Goal: Use online tool/utility: Utilize a website feature to perform a specific function

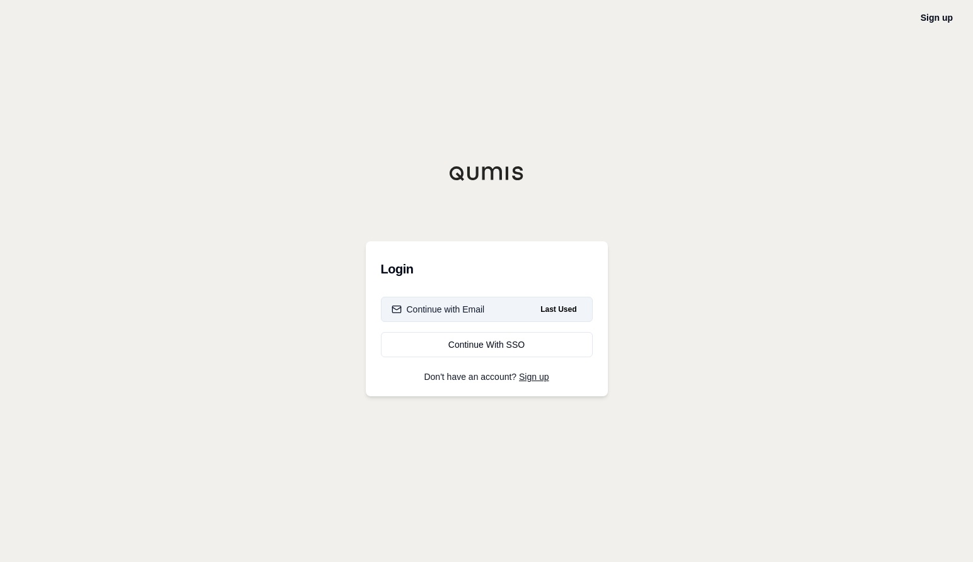
click at [435, 306] on div "Continue with Email" at bounding box center [438, 309] width 93 height 13
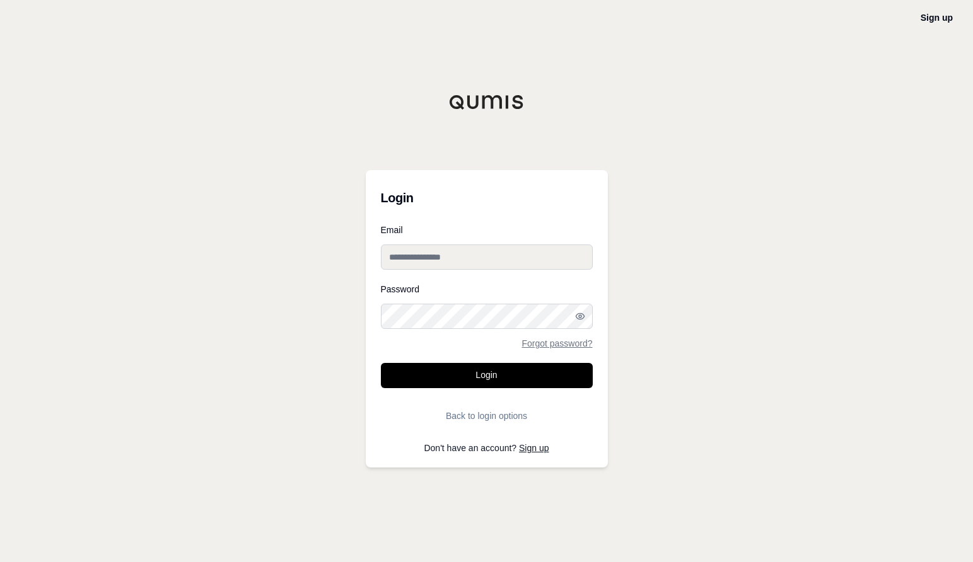
type input "**********"
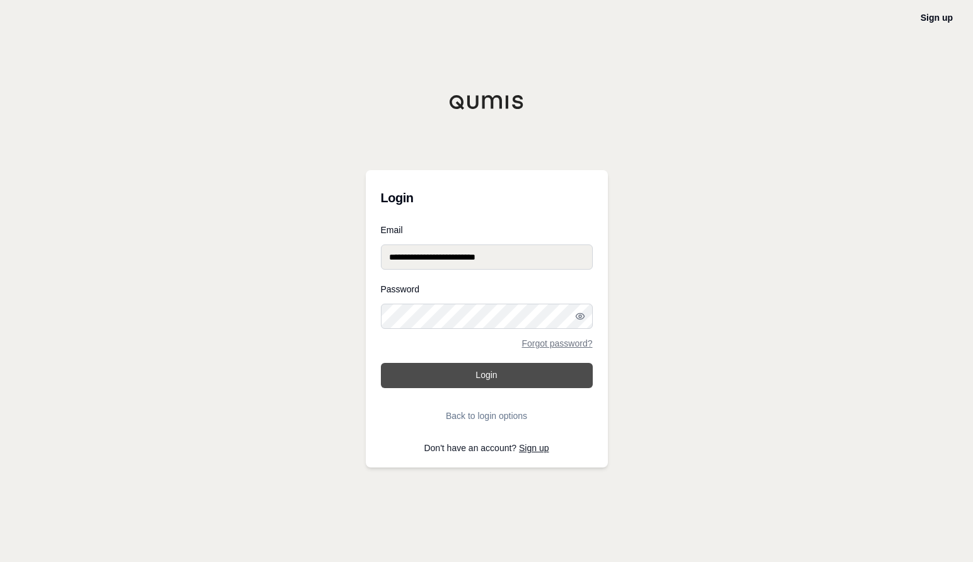
click at [492, 371] on button "Login" at bounding box center [487, 375] width 212 height 25
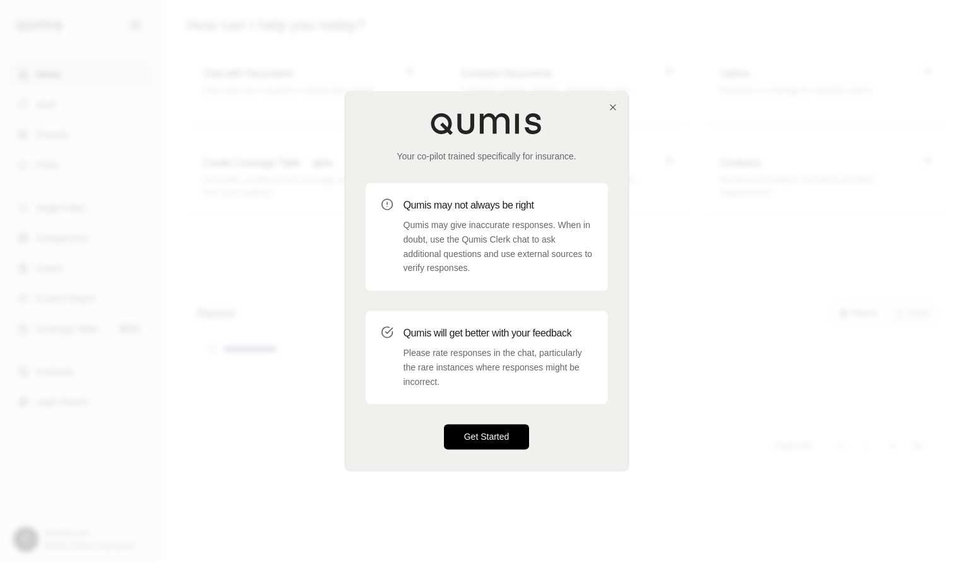
click at [485, 432] on button "Get Started" at bounding box center [487, 437] width 86 height 25
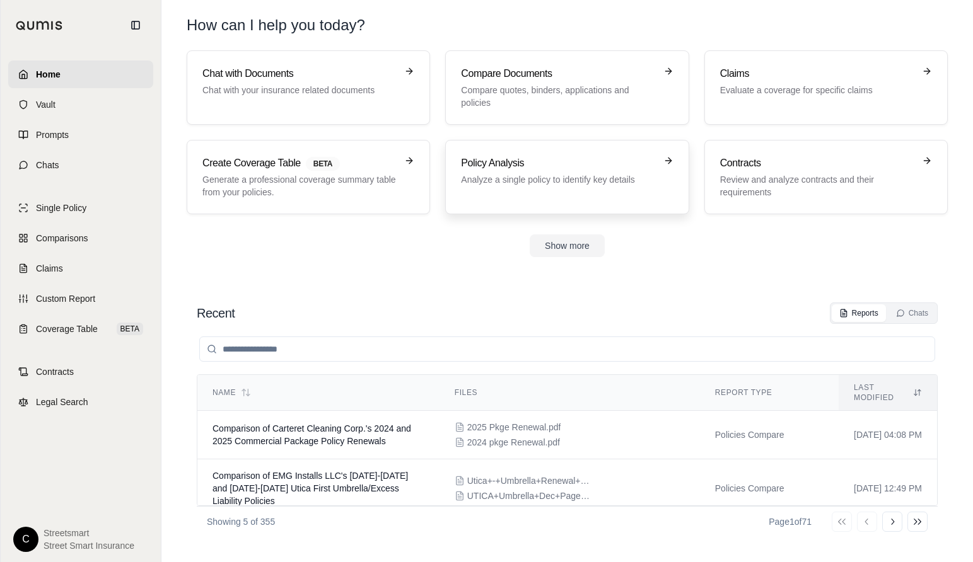
click at [572, 156] on h3 "Policy Analysis" at bounding box center [558, 163] width 194 height 15
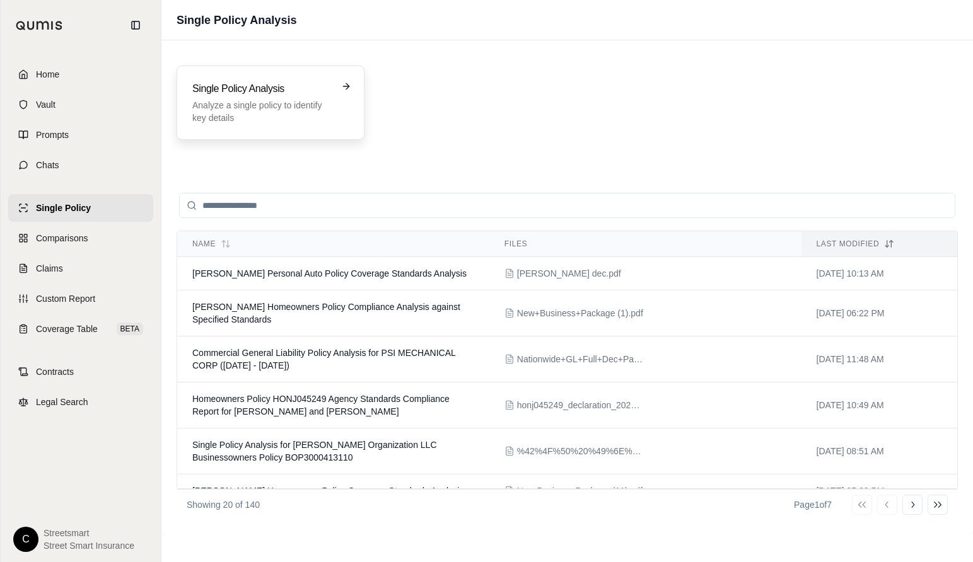
click at [283, 115] on p "Analyze a single policy to identify key details" at bounding box center [261, 111] width 139 height 25
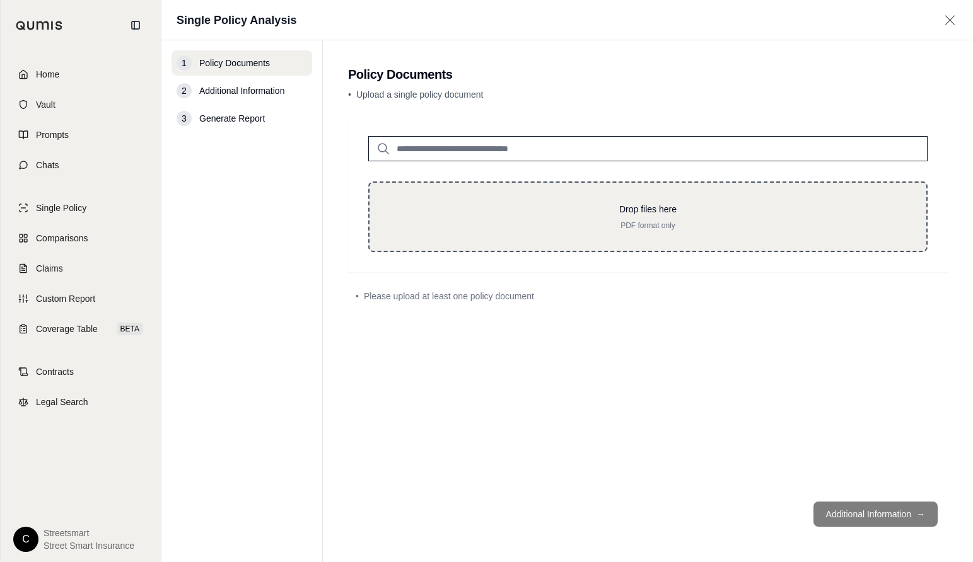
click at [540, 221] on p "PDF format only" at bounding box center [648, 226] width 516 height 10
type input "**********"
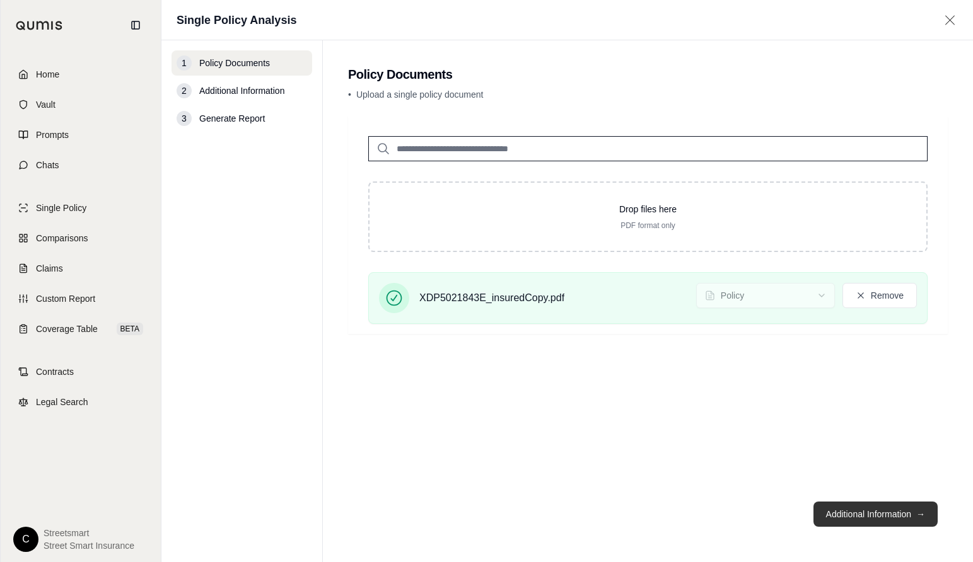
click at [931, 518] on button "Additional Information →" at bounding box center [875, 514] width 124 height 25
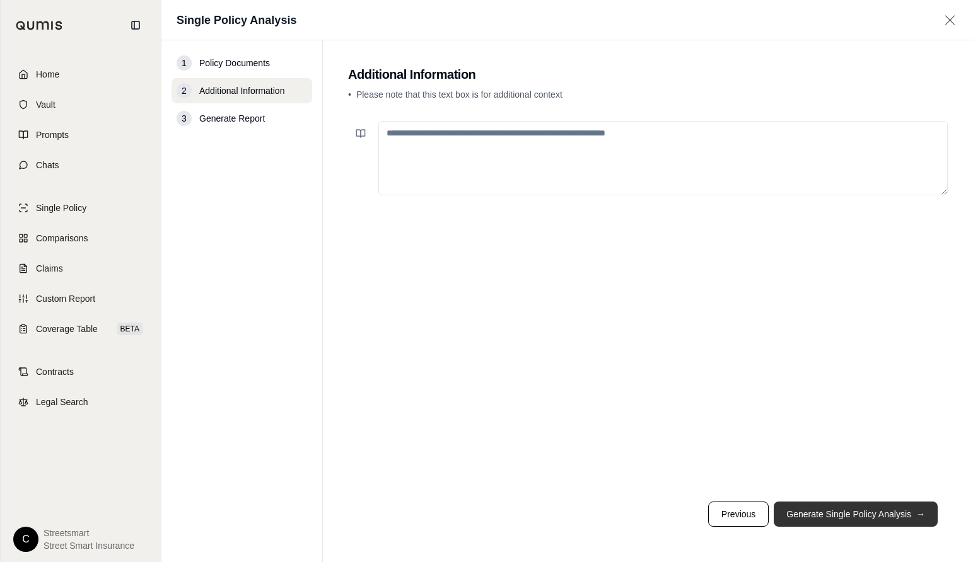
click at [931, 518] on button "Generate Single Policy Analysis →" at bounding box center [856, 514] width 164 height 25
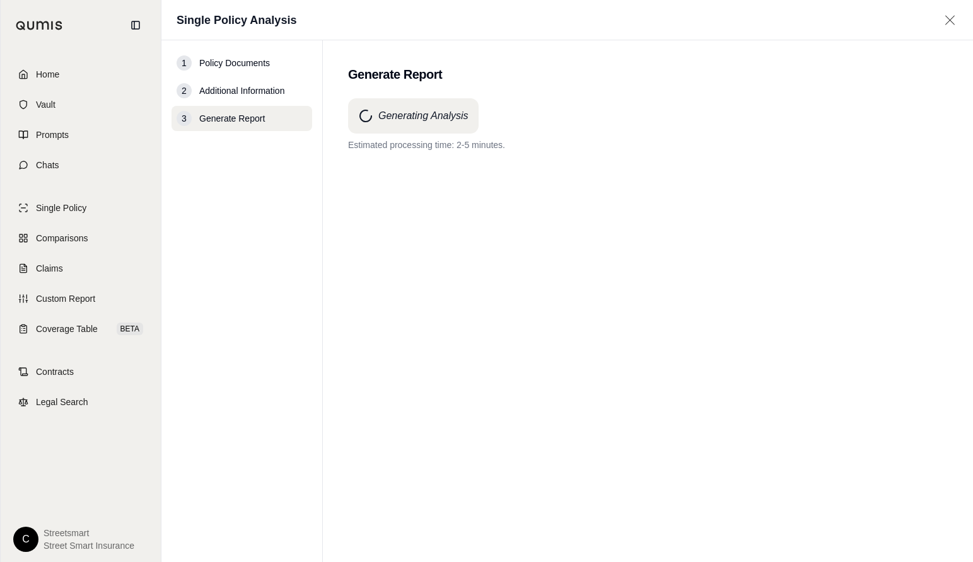
click at [968, 374] on main "Generate Report Generating Analysis Estimated processing time: 2-5 minutes." at bounding box center [648, 301] width 650 height 522
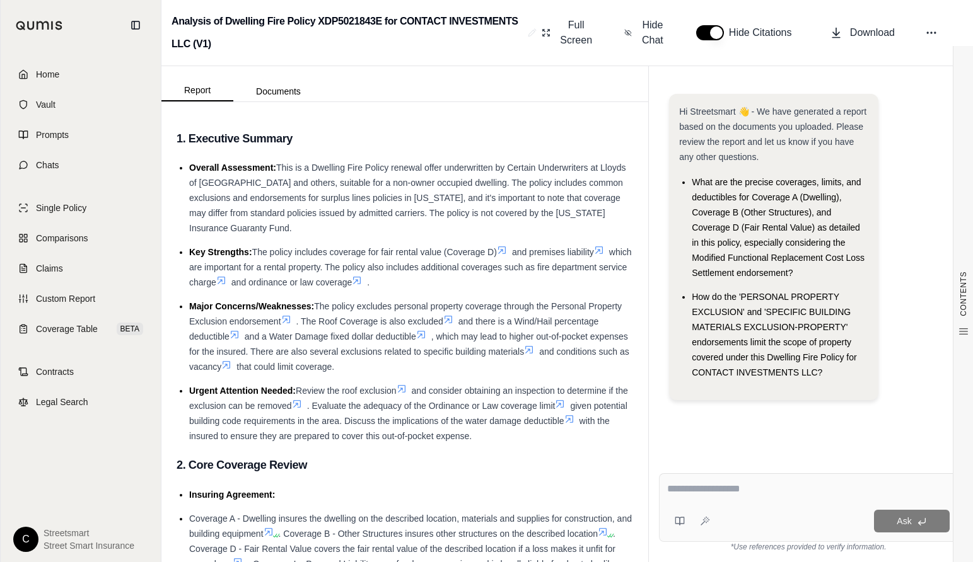
click at [753, 498] on div at bounding box center [808, 492] width 282 height 20
click at [753, 492] on textarea at bounding box center [808, 489] width 282 height 15
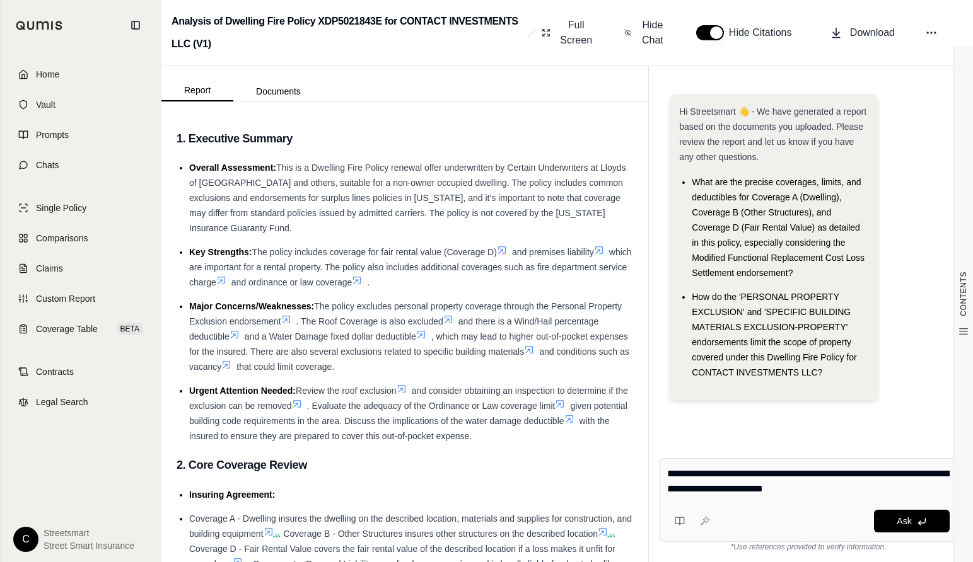
type textarea "**********"
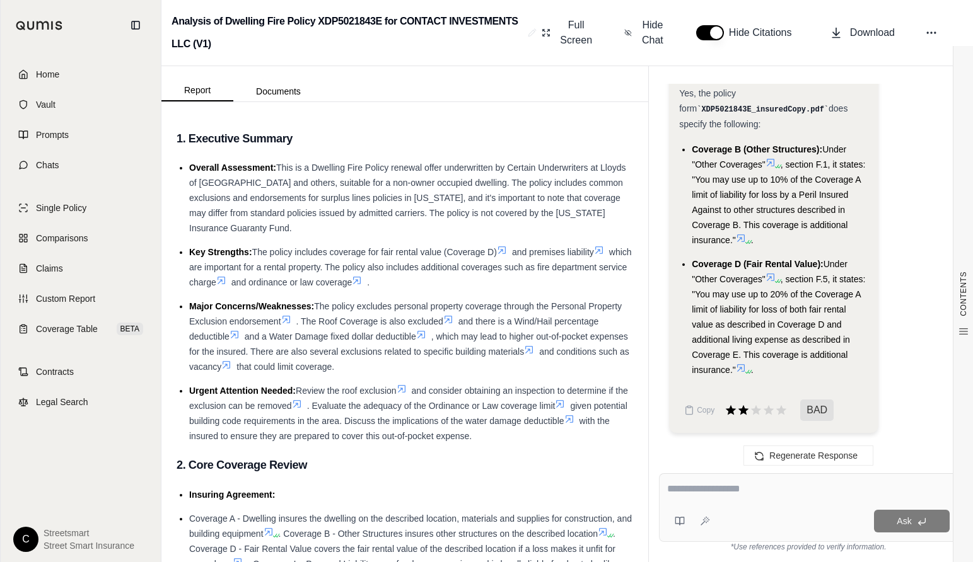
scroll to position [1535, 0]
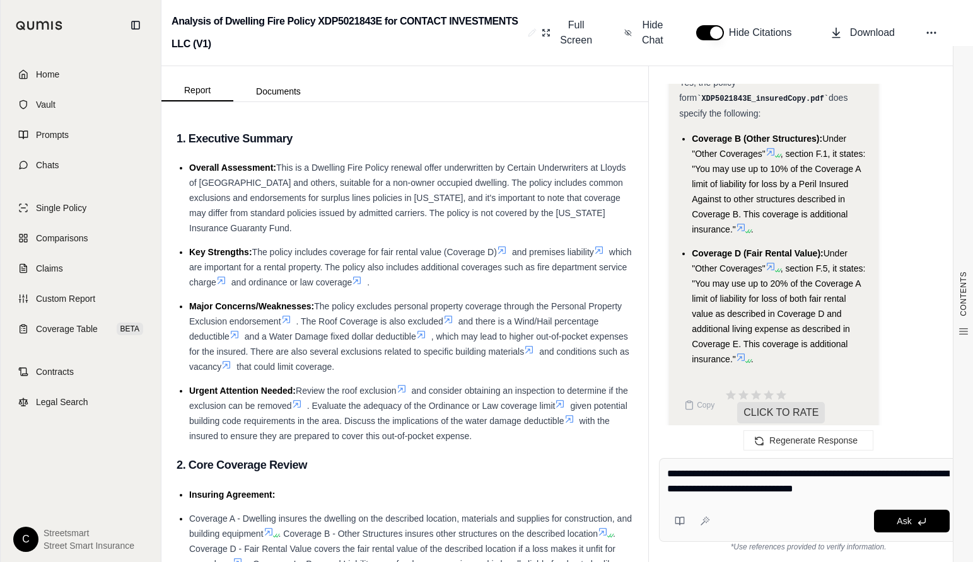
type textarea "**********"
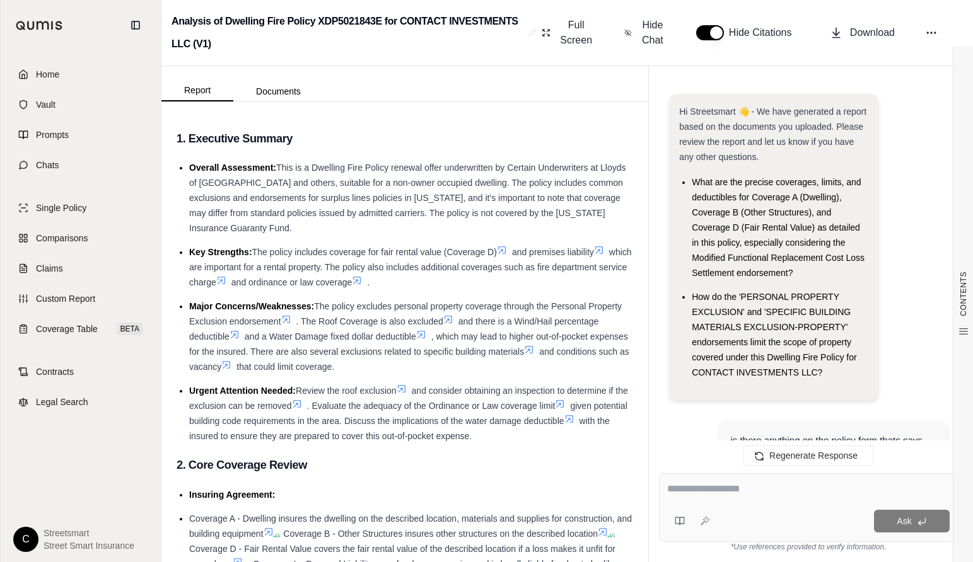
scroll to position [3219, 0]
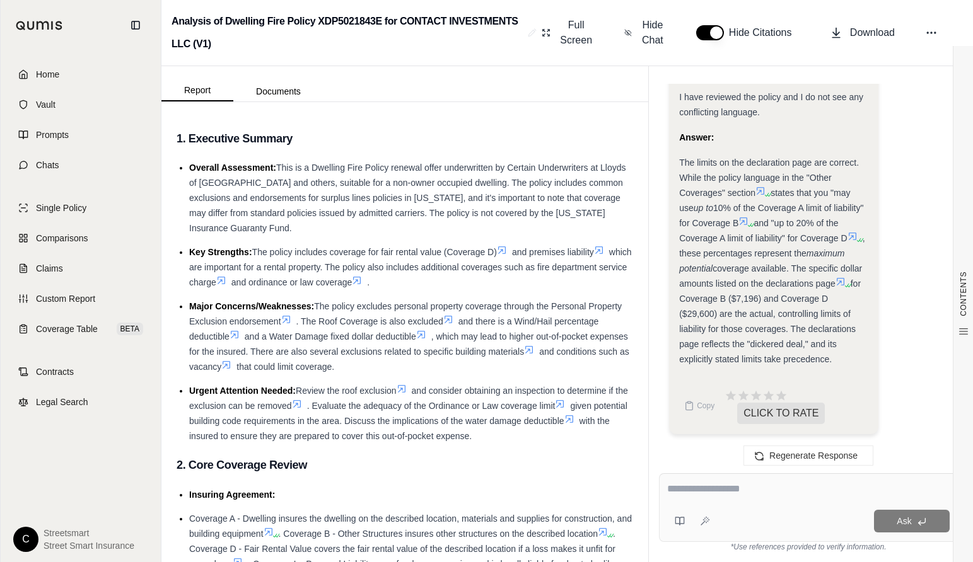
click at [736, 489] on textarea at bounding box center [808, 489] width 282 height 15
type textarea "**********"
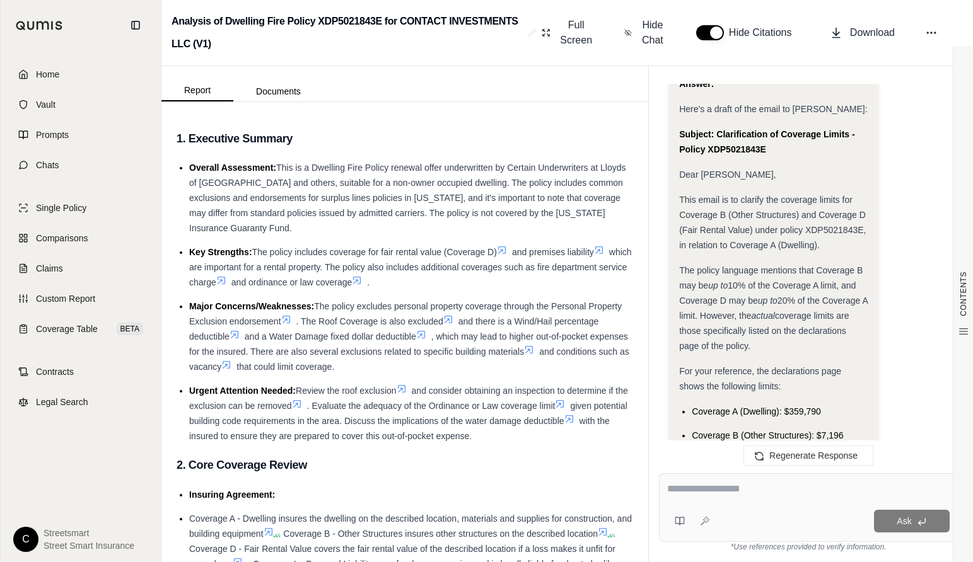
scroll to position [4858, 0]
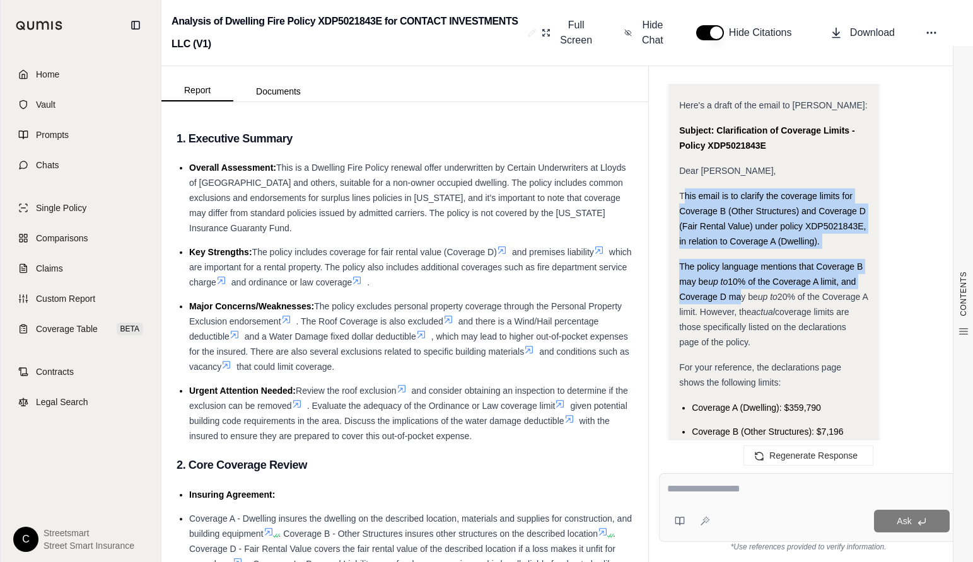
drag, startPoint x: 682, startPoint y: 163, endPoint x: 733, endPoint y: 265, distance: 114.2
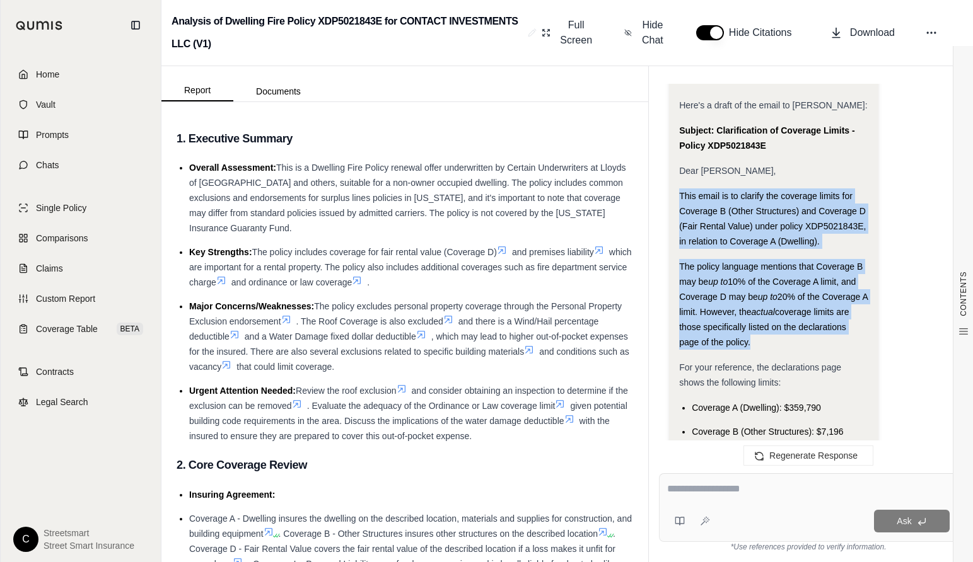
drag, startPoint x: 679, startPoint y: 161, endPoint x: 736, endPoint y: 327, distance: 174.7
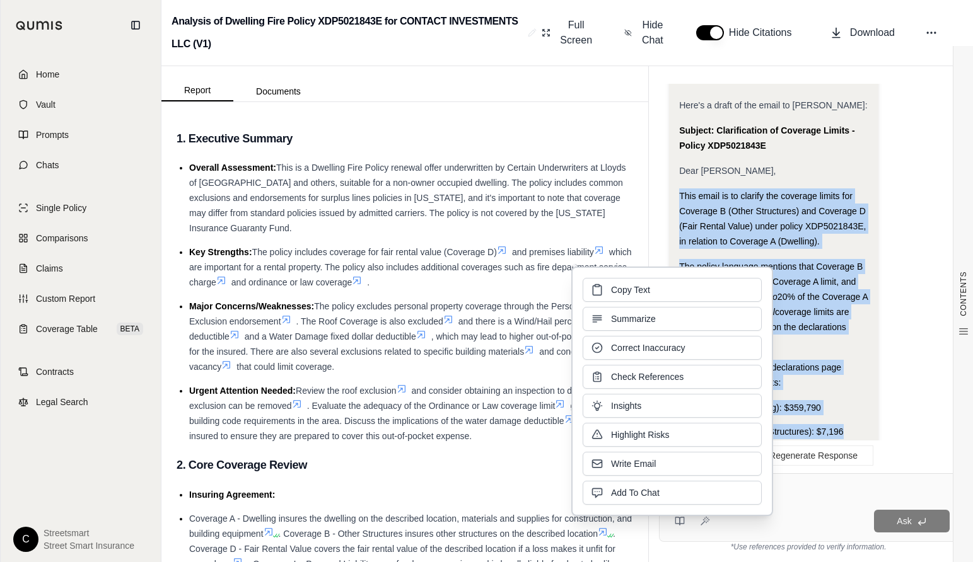
click at [819, 411] on ul "Coverage A (Dwelling): $359,790 Coverage B (Other Structures): $7,196 Coverage …" at bounding box center [773, 431] width 189 height 63
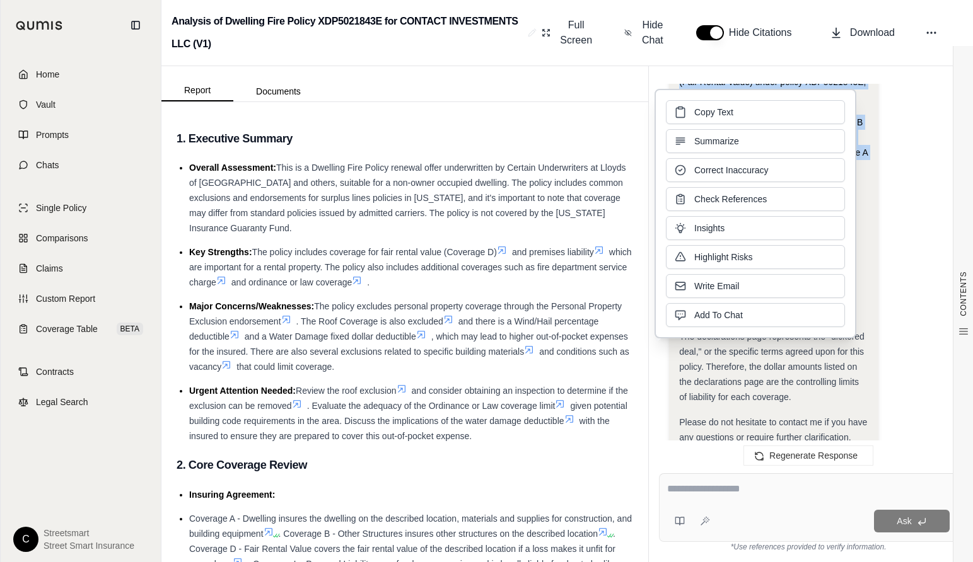
scroll to position [5013, 0]
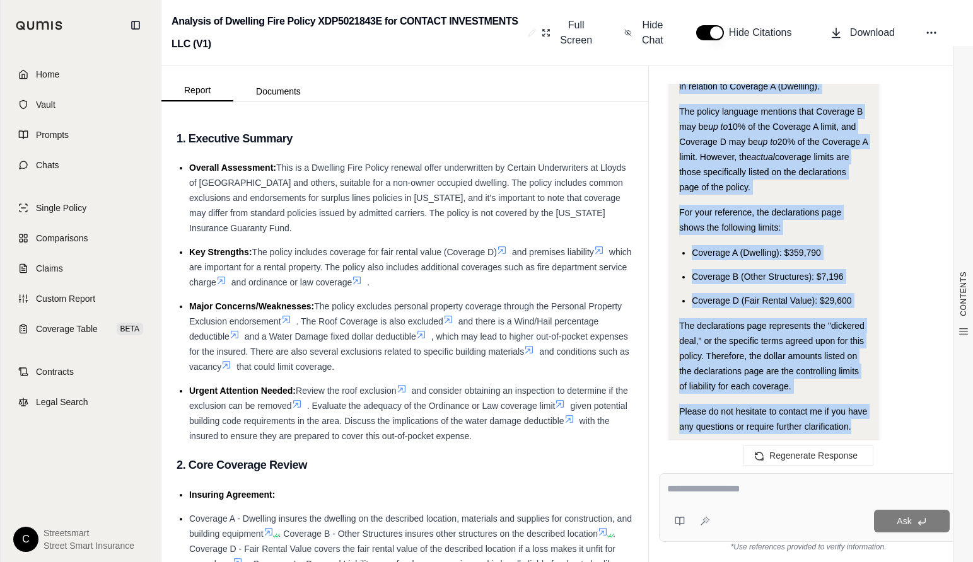
click at [850, 404] on div "Please do not hesitate to contact me if you have any questions or require furth…" at bounding box center [773, 419] width 189 height 30
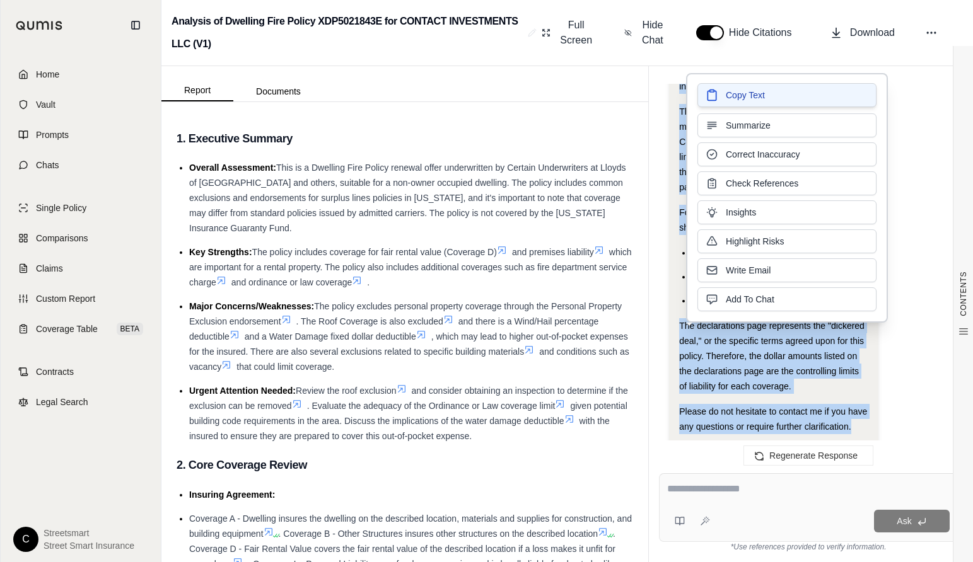
click at [743, 101] on span "Copy Text" at bounding box center [745, 95] width 39 height 13
